Goal: Task Accomplishment & Management: Use online tool/utility

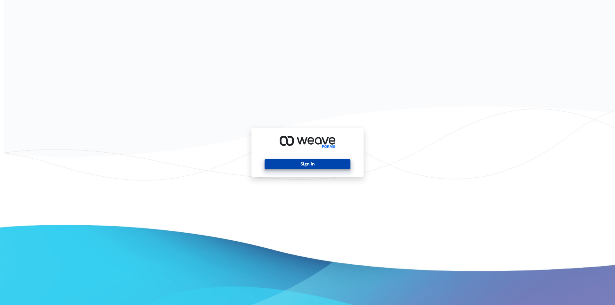
click at [278, 160] on button "Sign In" at bounding box center [308, 164] width 86 height 10
